Goal: Information Seeking & Learning: Learn about a topic

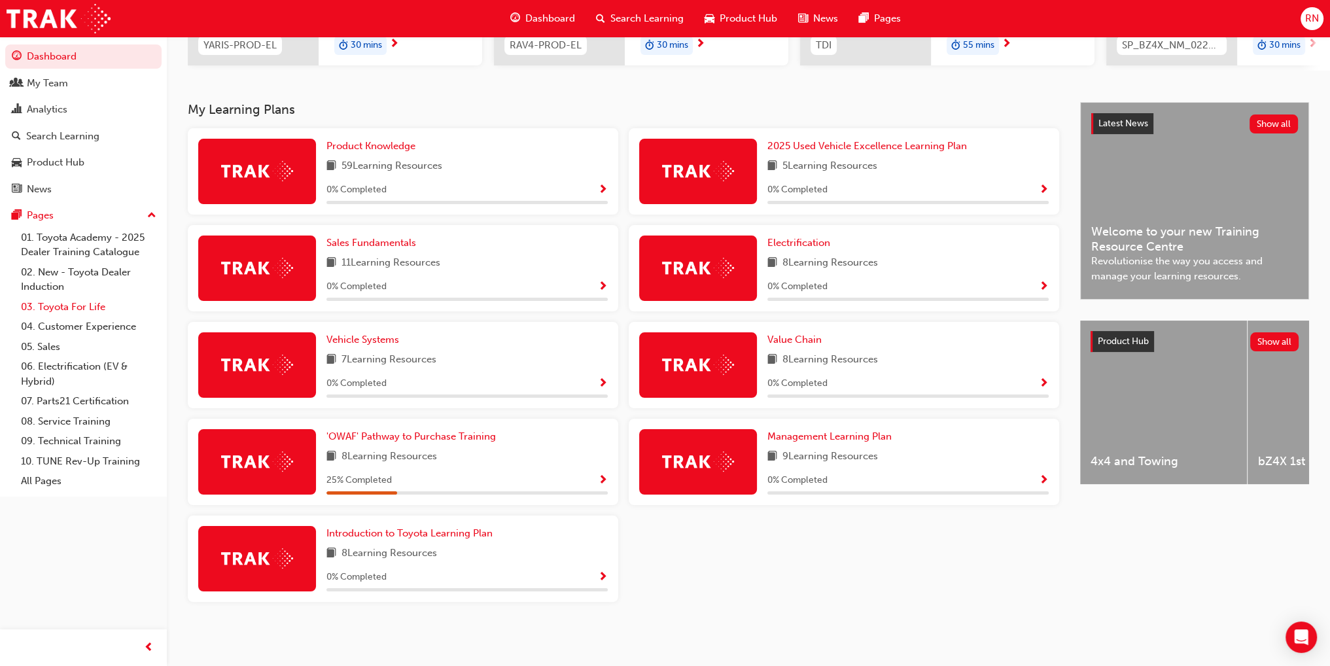
scroll to position [236, 0]
click at [469, 438] on span "'OWAF' Pathway to Purchase Training" at bounding box center [411, 437] width 169 height 12
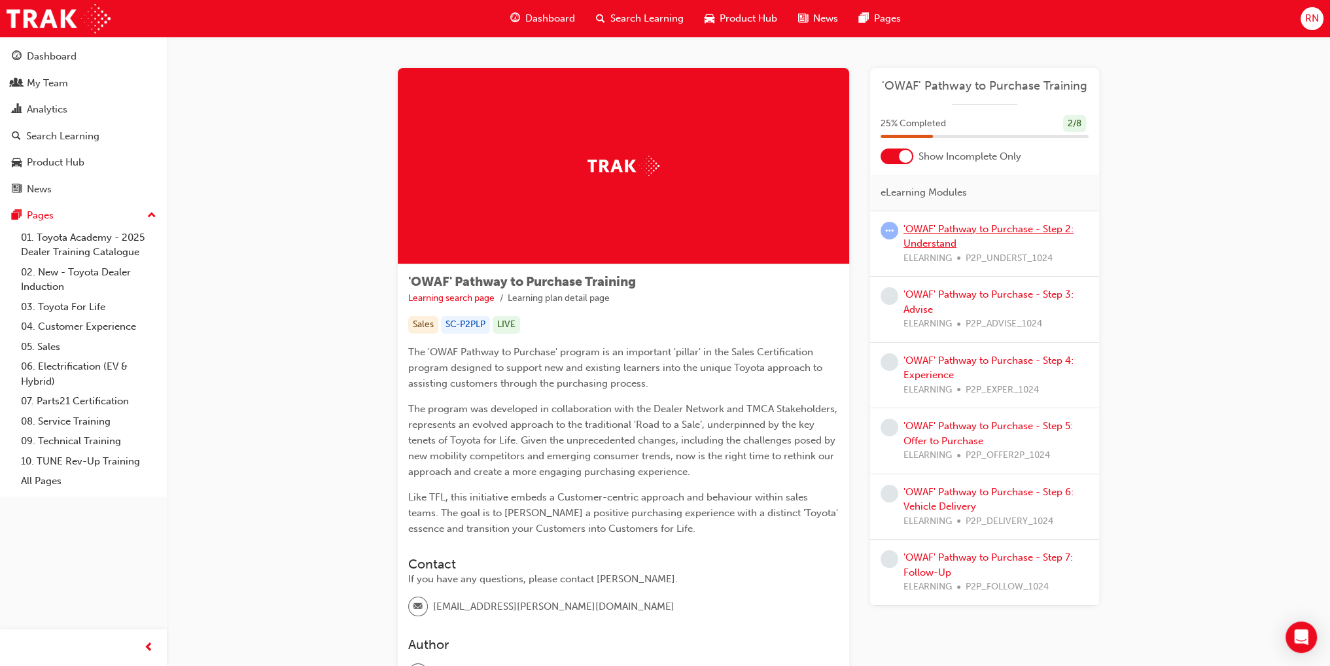
click at [982, 229] on link "'OWAF' Pathway to Purchase - Step 2: Understand" at bounding box center [989, 236] width 170 height 27
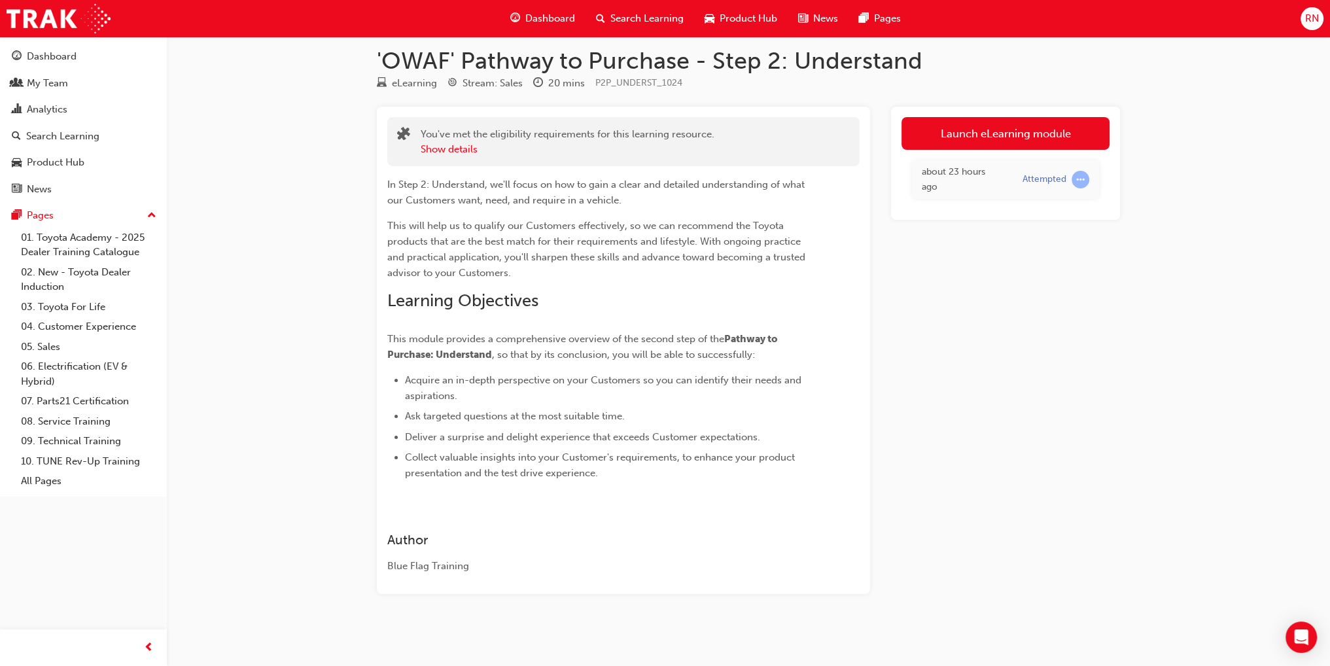
scroll to position [14, 0]
click at [1033, 132] on link "Launch eLearning module" at bounding box center [1006, 131] width 208 height 33
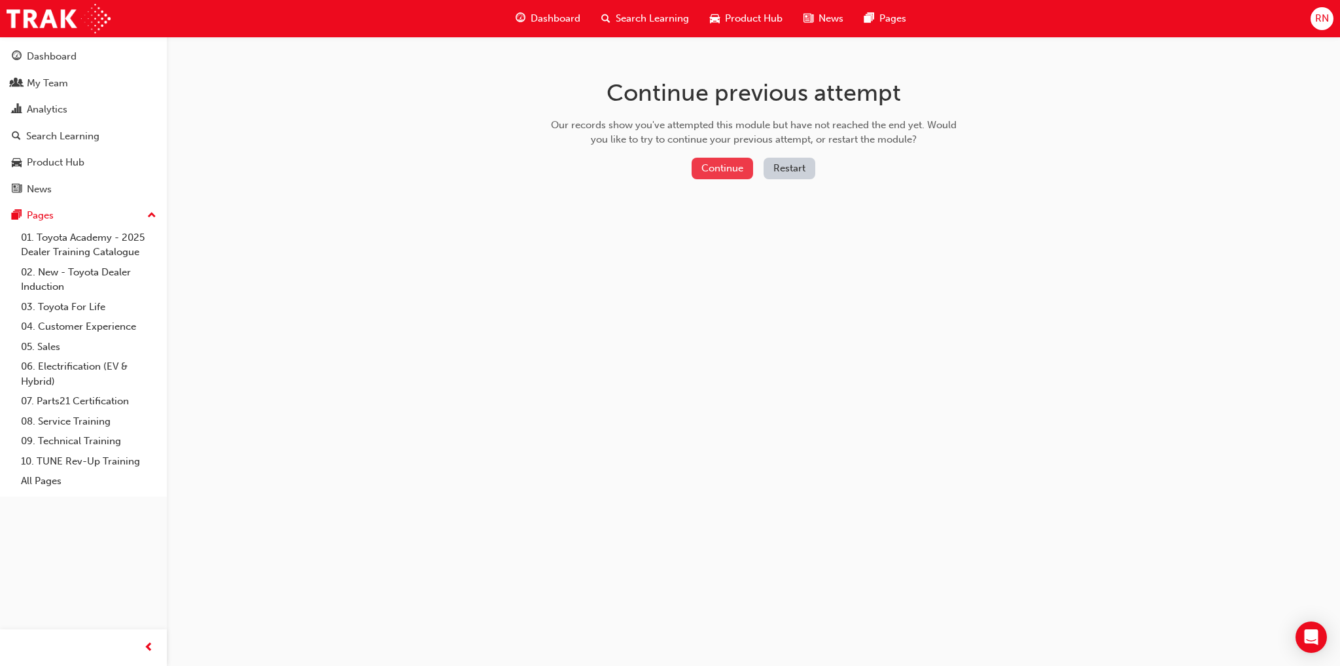
click at [736, 166] on button "Continue" at bounding box center [723, 169] width 62 height 22
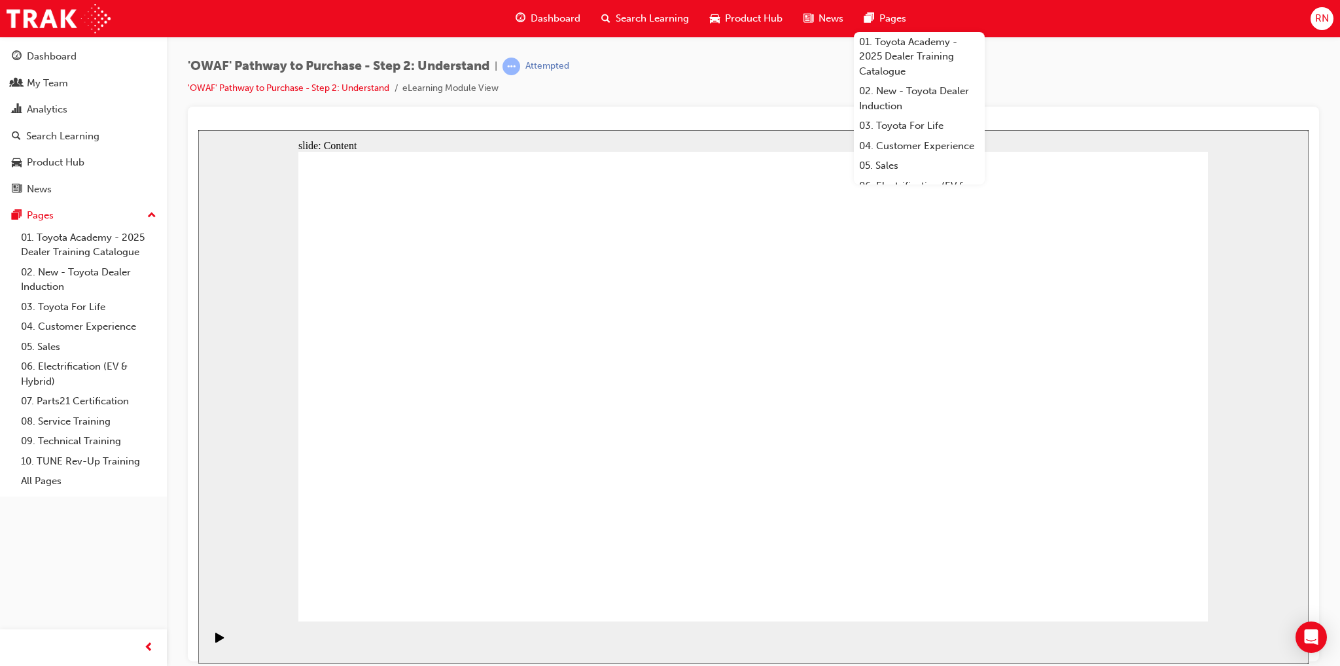
click at [1211, 90] on div "'OWAF' Pathway to Purchase - Step 2: Understand | Attempted 'OWAF' Pathway to P…" at bounding box center [754, 82] width 1132 height 49
